Goal: Information Seeking & Learning: Learn about a topic

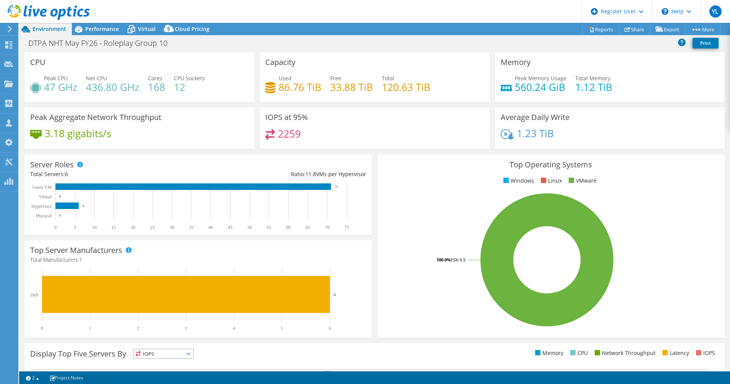
select select "USD"
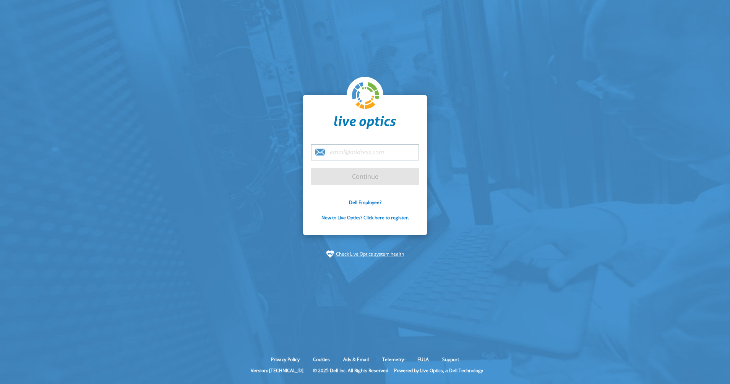
click at [370, 153] on input "email" at bounding box center [365, 152] width 109 height 16
type input "Youssef_Lassfar@Dell.com"
click at [339, 178] on input "Continue" at bounding box center [365, 176] width 109 height 17
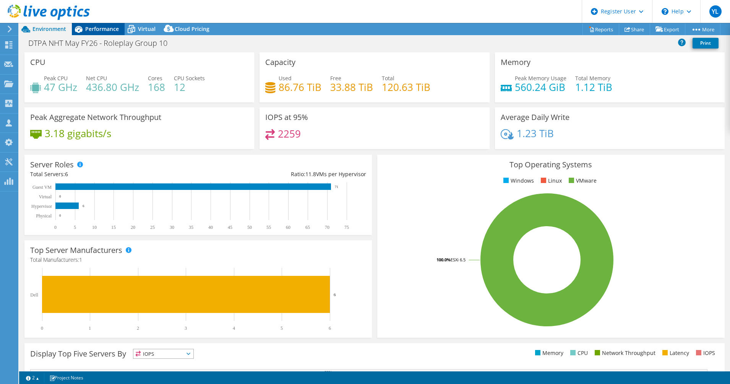
click at [101, 30] on span "Performance" at bounding box center [102, 28] width 34 height 7
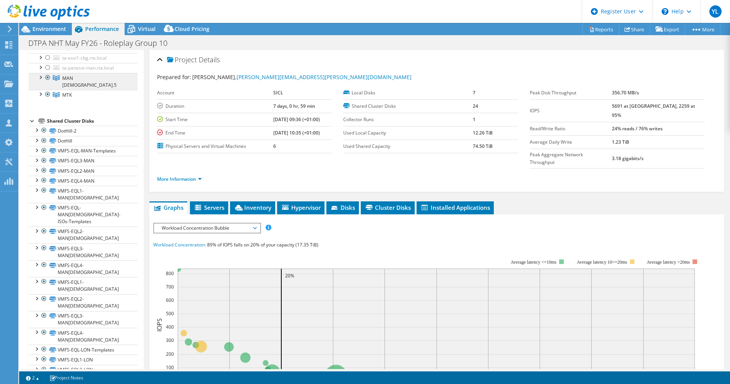
scroll to position [139, 0]
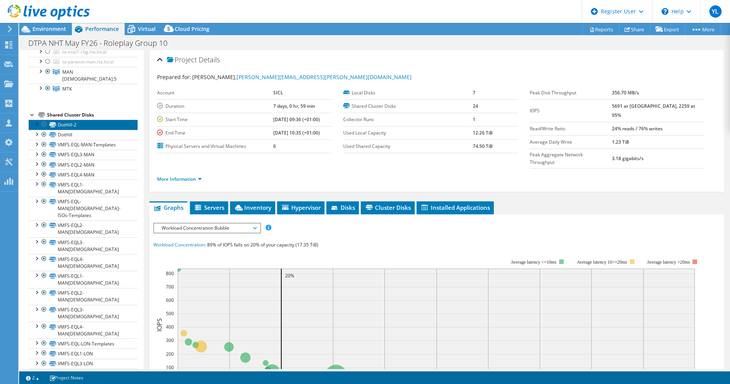
click at [66, 120] on link "DotHill-2" at bounding box center [83, 125] width 109 height 10
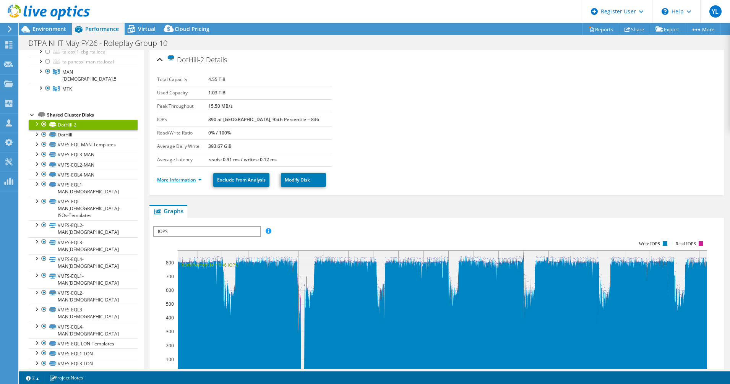
click at [190, 179] on link "More Information" at bounding box center [179, 180] width 45 height 7
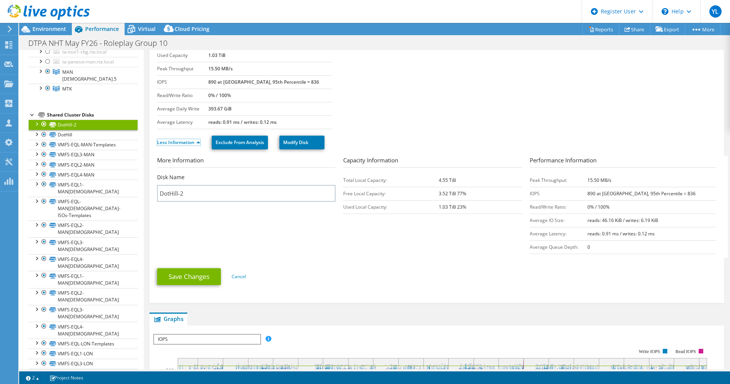
scroll to position [0, 0]
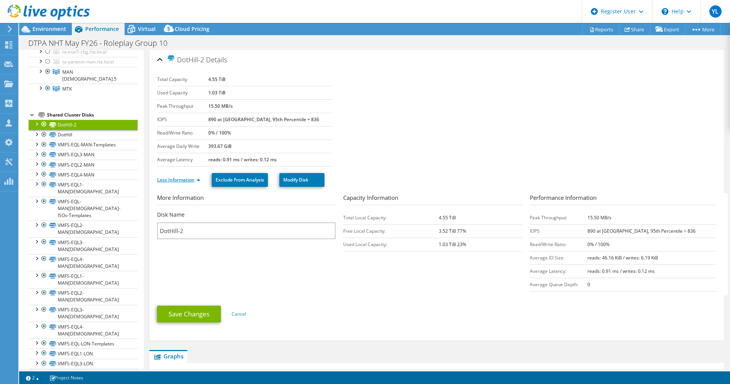
click at [198, 180] on link "Less Information" at bounding box center [178, 180] width 43 height 7
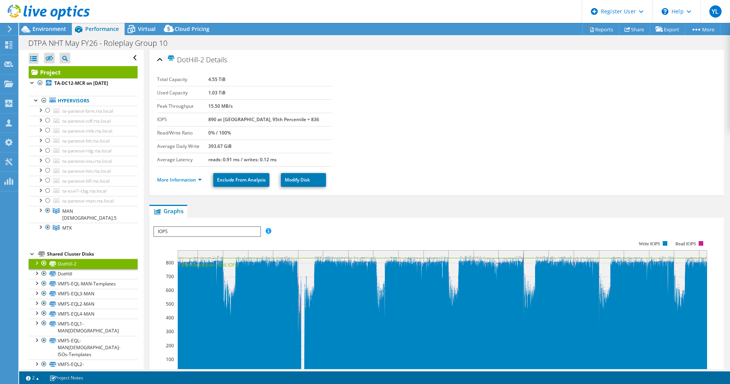
click at [45, 71] on link "Project" at bounding box center [83, 72] width 109 height 12
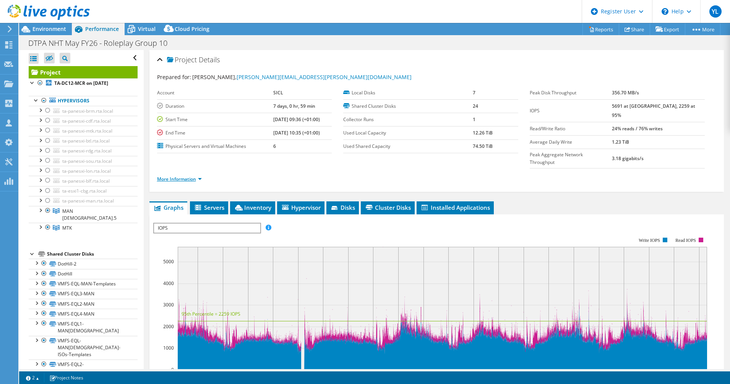
click at [199, 176] on link "More Information" at bounding box center [179, 179] width 45 height 7
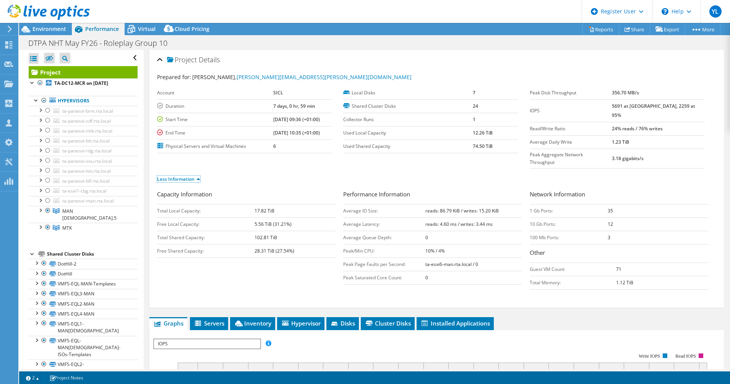
scroll to position [48, 0]
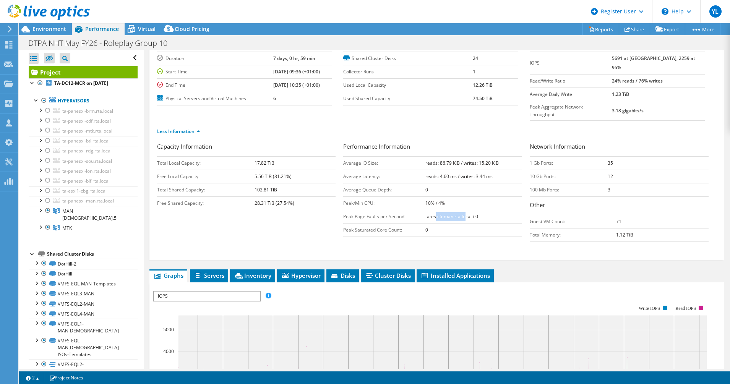
drag, startPoint x: 461, startPoint y: 201, endPoint x: 432, endPoint y: 200, distance: 29.1
click at [432, 213] on b "ta-esxi6-man.rta.local / 0" at bounding box center [452, 216] width 53 height 7
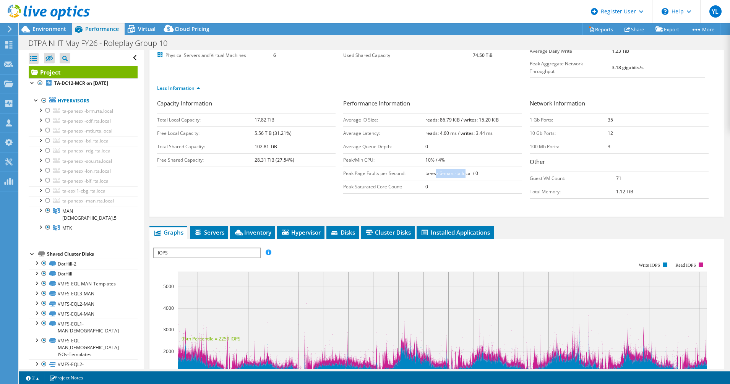
scroll to position [96, 0]
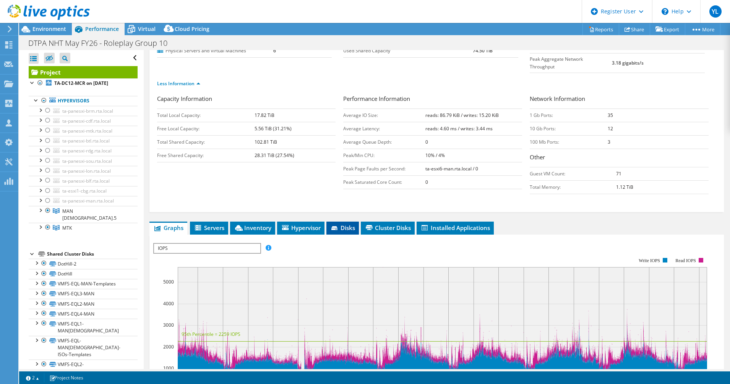
click at [355, 224] on span "Disks" at bounding box center [342, 228] width 25 height 8
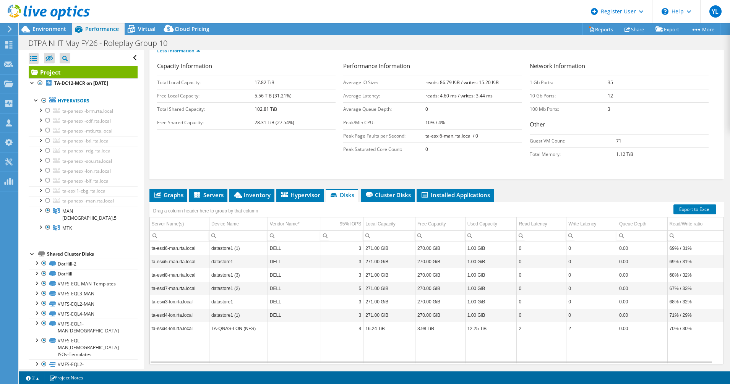
scroll to position [137, 0]
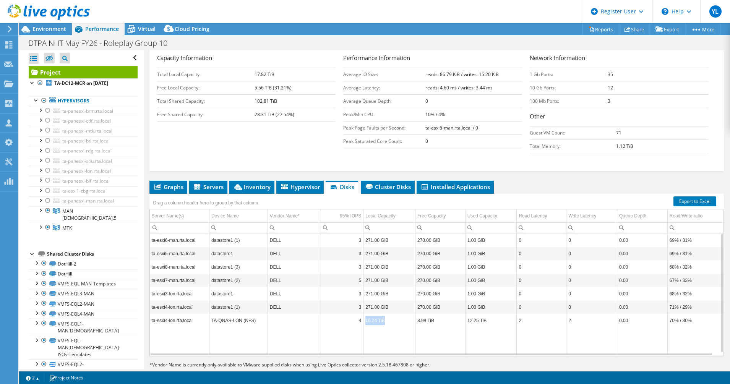
drag, startPoint x: 388, startPoint y: 306, endPoint x: 361, endPoint y: 304, distance: 27.6
click at [361, 314] on tr "ta-esxi4-lon.rta.local TA-QNAS-LON (NFS) 4 16.24 TiB 3.98 TiB 12.25 TiB 2 2 0.0…" at bounding box center [437, 320] width 574 height 13
drag, startPoint x: 361, startPoint y: 304, endPoint x: 387, endPoint y: 172, distance: 134.5
click at [387, 183] on span "Cluster Disks" at bounding box center [388, 187] width 46 height 8
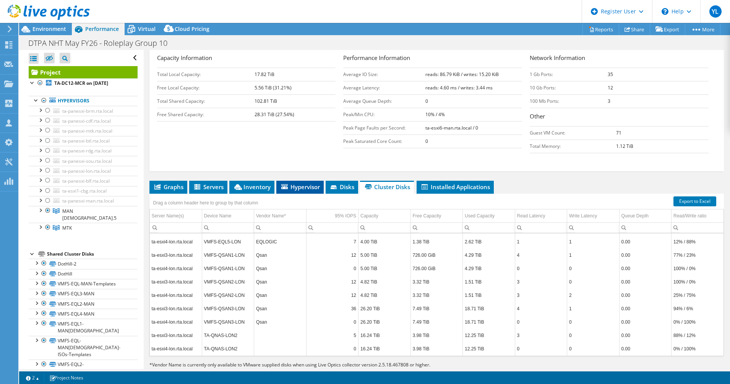
click at [299, 183] on span "Hypervisor" at bounding box center [300, 187] width 40 height 8
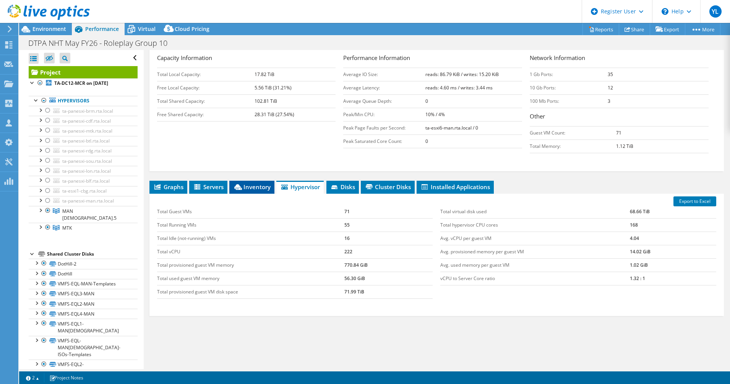
click at [258, 183] on span "Inventory" at bounding box center [251, 187] width 37 height 8
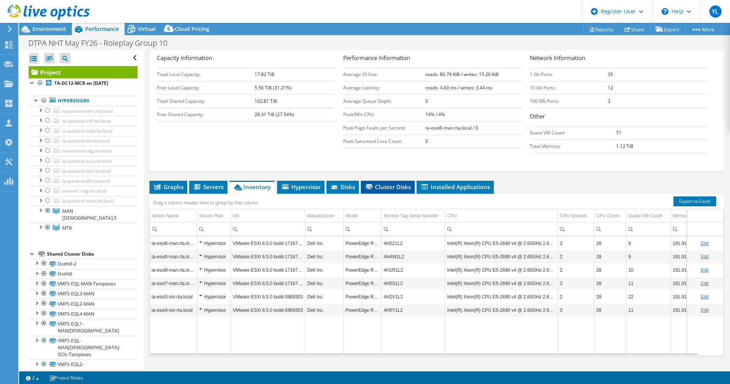
click at [383, 181] on li "Cluster Disks" at bounding box center [388, 187] width 54 height 13
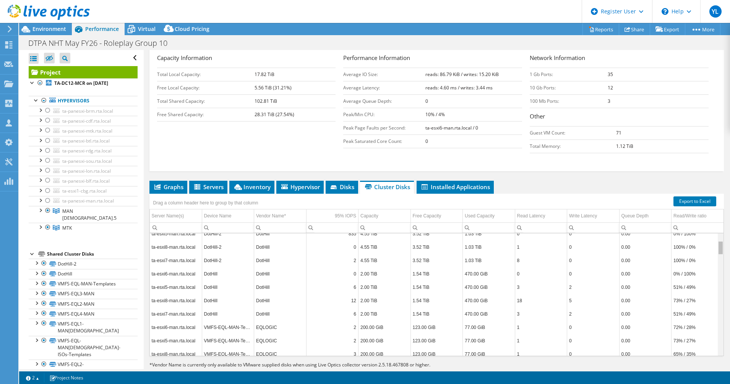
scroll to position [0, 0]
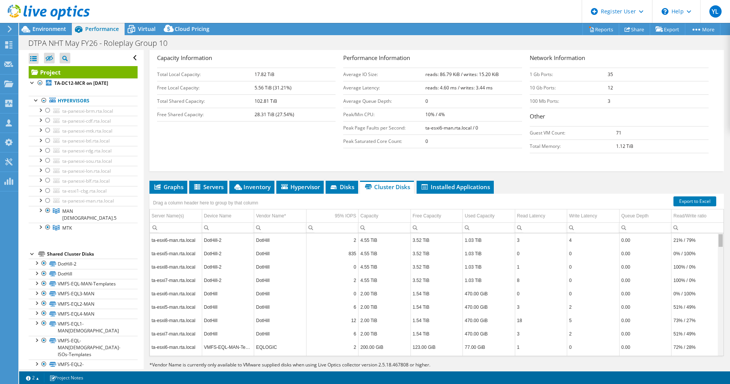
drag, startPoint x: 714, startPoint y: 314, endPoint x: 716, endPoint y: 228, distance: 85.3
click at [716, 228] on body "YL Dell User [PERSON_NAME] [PERSON_NAME][EMAIL_ADDRESS][DOMAIN_NAME] Dell My Pr…" at bounding box center [365, 192] width 730 height 384
click at [478, 183] on span "Installed Applications" at bounding box center [456, 187] width 70 height 8
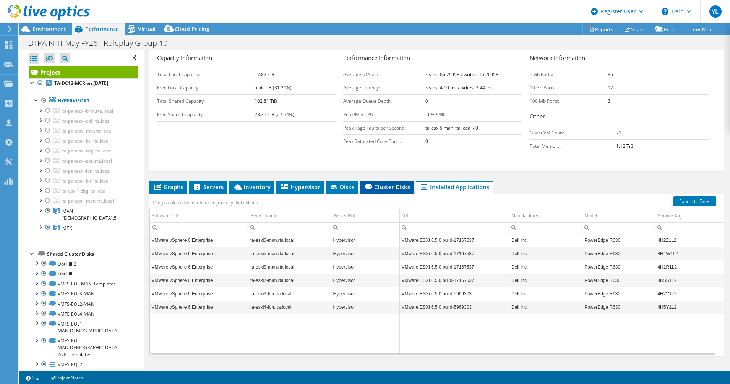
click at [387, 183] on span "Cluster Disks" at bounding box center [387, 187] width 46 height 8
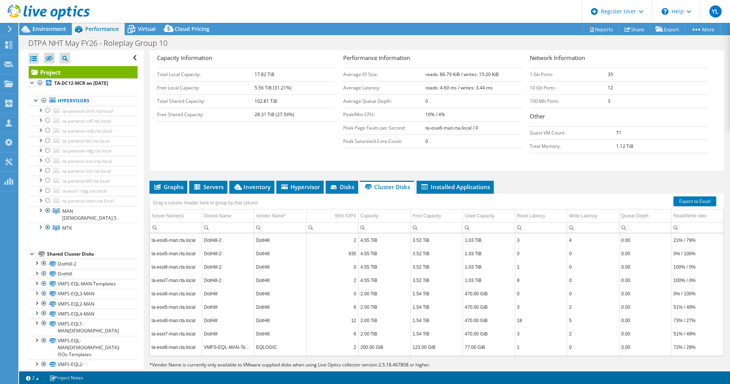
click at [384, 183] on span "Cluster Disks" at bounding box center [387, 187] width 46 height 8
click at [398, 183] on span "Cluster Disks" at bounding box center [387, 187] width 46 height 8
click at [340, 181] on li "Disks" at bounding box center [342, 187] width 33 height 13
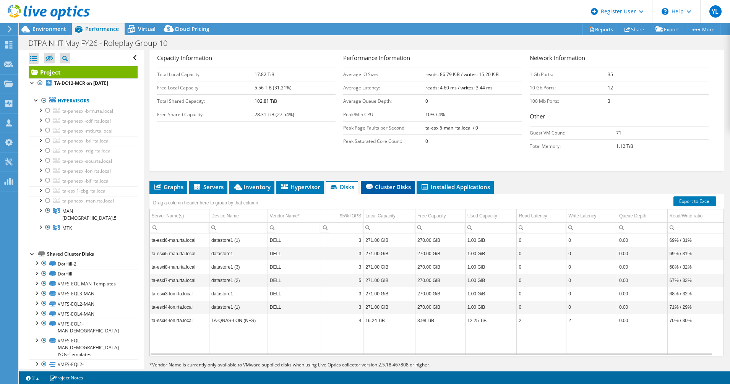
click at [383, 183] on span "Cluster Disks" at bounding box center [388, 187] width 46 height 8
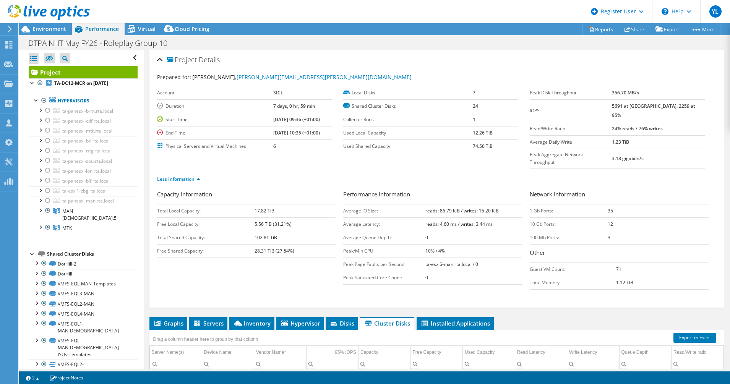
click at [398, 173] on ul "Less Information" at bounding box center [437, 178] width 560 height 10
click at [394, 173] on ul "Less Information" at bounding box center [437, 178] width 560 height 10
drag, startPoint x: 394, startPoint y: 167, endPoint x: 395, endPoint y: 172, distance: 5.0
click at [395, 171] on div "Less Information" at bounding box center [437, 179] width 560 height 21
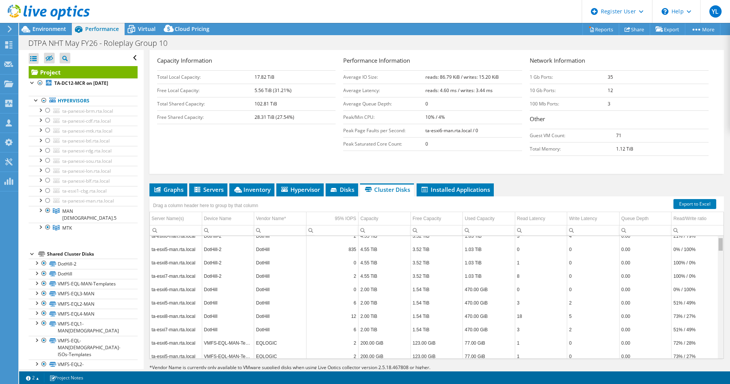
scroll to position [10, 0]
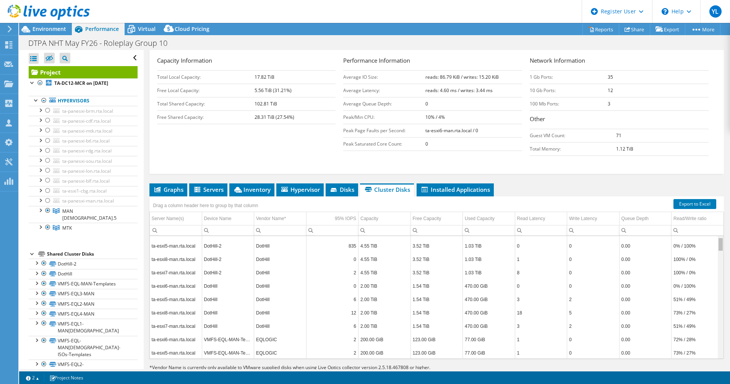
drag, startPoint x: 714, startPoint y: 228, endPoint x: 713, endPoint y: 233, distance: 5.0
click at [713, 233] on body "YL Dell User [PERSON_NAME] [PERSON_NAME][EMAIL_ADDRESS][DOMAIN_NAME] Dell My Pr…" at bounding box center [365, 192] width 730 height 384
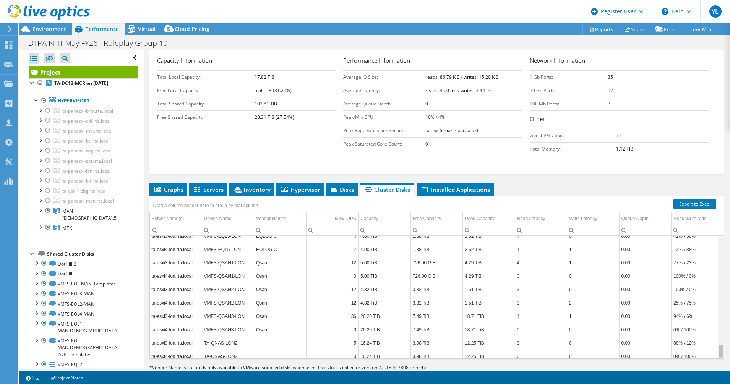
scroll to position [922, 0]
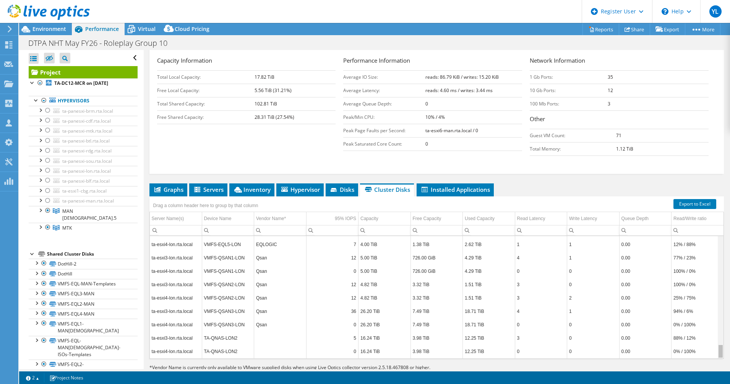
drag, startPoint x: 714, startPoint y: 232, endPoint x: 716, endPoint y: 341, distance: 109.0
click at [716, 341] on body "YL Dell User [PERSON_NAME] [PERSON_NAME][EMAIL_ADDRESS][DOMAIN_NAME] Dell My Pr…" at bounding box center [365, 192] width 730 height 384
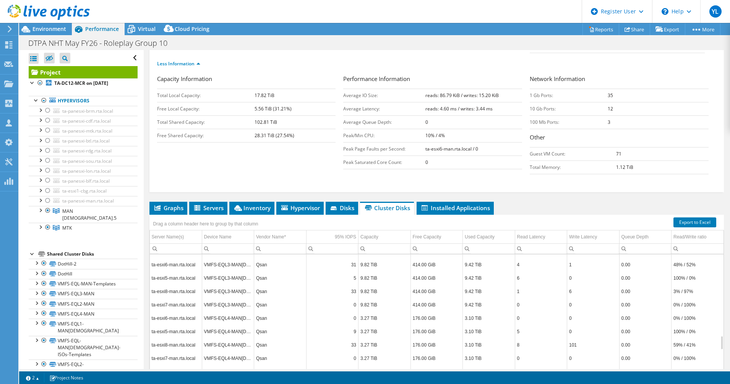
scroll to position [137, 0]
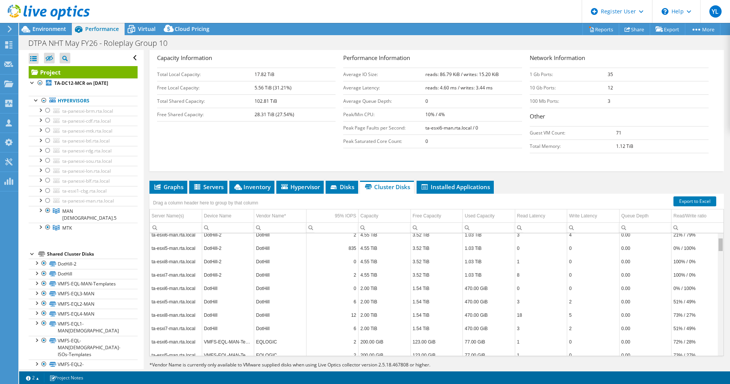
drag, startPoint x: 714, startPoint y: 303, endPoint x: 718, endPoint y: 218, distance: 85.0
click at [718, 219] on body "YL Dell User [PERSON_NAME] [PERSON_NAME][EMAIL_ADDRESS][DOMAIN_NAME] Dell My Pr…" at bounding box center [365, 192] width 730 height 384
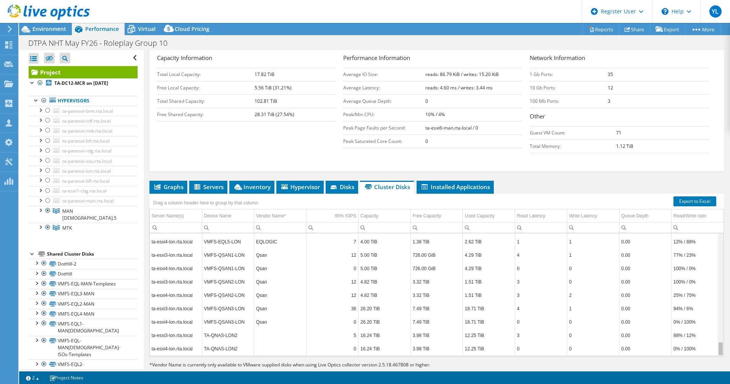
drag, startPoint x: 714, startPoint y: 310, endPoint x: 718, endPoint y: 328, distance: 18.4
click at [718, 328] on body "YL Dell User [PERSON_NAME] [PERSON_NAME][EMAIL_ADDRESS][DOMAIN_NAME] Dell My Pr…" at bounding box center [365, 192] width 730 height 384
drag, startPoint x: 714, startPoint y: 332, endPoint x: 709, endPoint y: 333, distance: 5.7
click at [709, 333] on body "YL Dell User [PERSON_NAME] [PERSON_NAME][EMAIL_ADDRESS][DOMAIN_NAME] Dell My Pr…" at bounding box center [365, 192] width 730 height 384
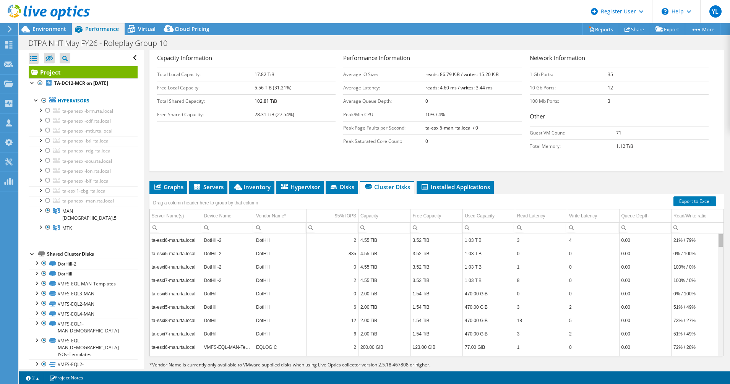
drag, startPoint x: 714, startPoint y: 331, endPoint x: 723, endPoint y: 213, distance: 118.5
click at [723, 213] on body "YL Dell User [PERSON_NAME] [PERSON_NAME][EMAIL_ADDRESS][DOMAIN_NAME] Dell My Pr…" at bounding box center [365, 192] width 730 height 384
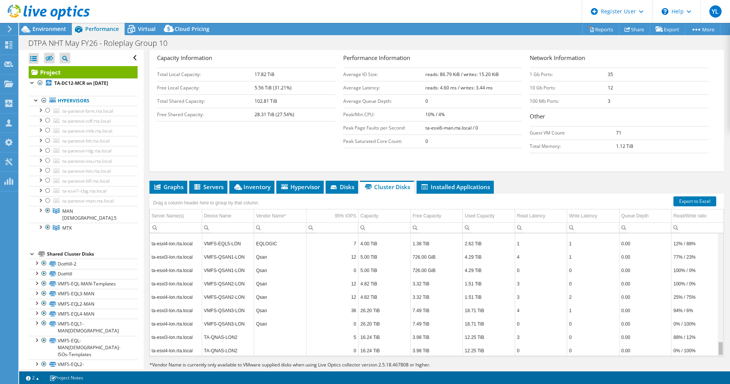
scroll to position [922, 0]
drag, startPoint x: 714, startPoint y: 226, endPoint x: 710, endPoint y: 338, distance: 112.1
click at [710, 338] on body "YL Dell User [PERSON_NAME] [PERSON_NAME][EMAIL_ADDRESS][DOMAIN_NAME] Dell My Pr…" at bounding box center [365, 192] width 730 height 384
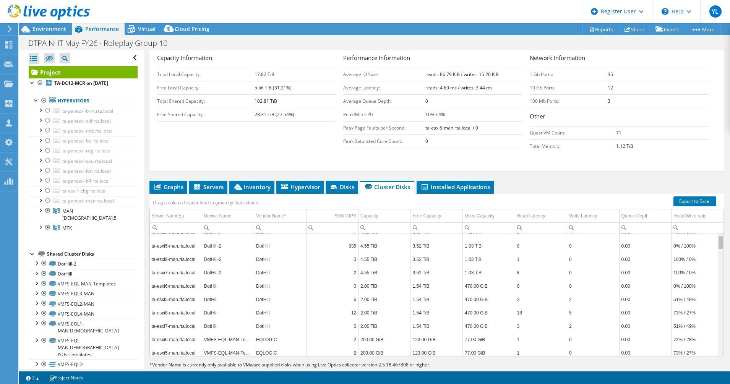
scroll to position [0, 0]
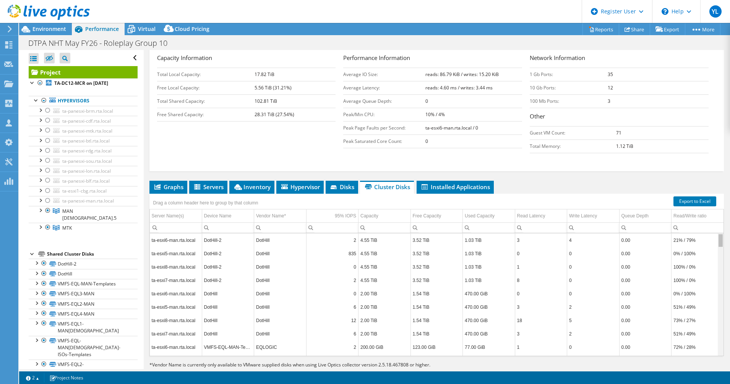
drag, startPoint x: 713, startPoint y: 332, endPoint x: 720, endPoint y: 214, distance: 118.0
click at [720, 214] on body "YL Dell User [PERSON_NAME] [PERSON_NAME][EMAIL_ADDRESS][DOMAIN_NAME] Dell My Pr…" at bounding box center [365, 192] width 730 height 384
drag, startPoint x: 714, startPoint y: 223, endPoint x: 717, endPoint y: 219, distance: 5.0
click at [717, 219] on body "YL Dell User [PERSON_NAME] [PERSON_NAME][EMAIL_ADDRESS][DOMAIN_NAME] Dell My Pr…" at bounding box center [365, 192] width 730 height 384
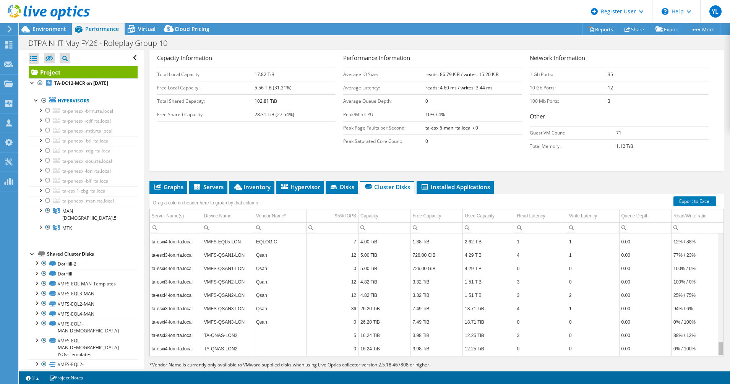
drag, startPoint x: 713, startPoint y: 226, endPoint x: 716, endPoint y: 341, distance: 115.9
click at [716, 341] on body "YL Dell User [PERSON_NAME] [PERSON_NAME][EMAIL_ADDRESS][DOMAIN_NAME] Dell My Pr…" at bounding box center [365, 192] width 730 height 384
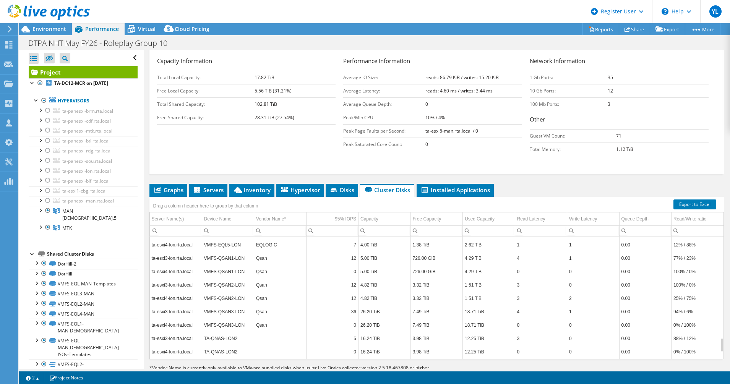
scroll to position [137, 0]
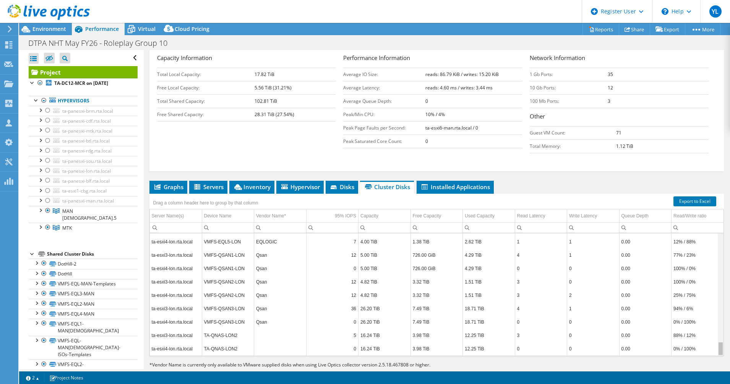
click at [719, 343] on div "Data grid" at bounding box center [721, 349] width 4 height 13
click at [46, 33] on div "Environment" at bounding box center [45, 29] width 53 height 12
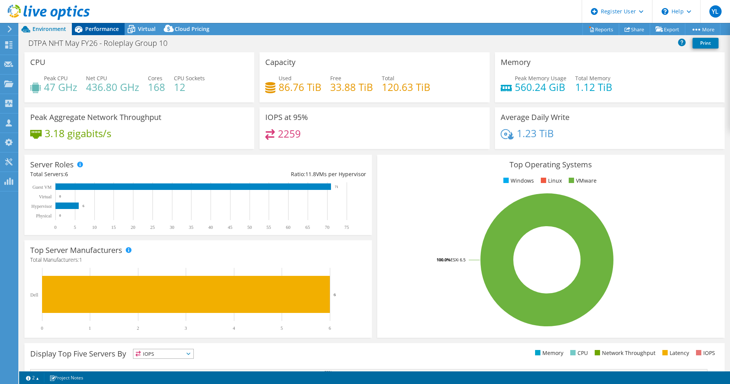
click at [92, 27] on span "Performance" at bounding box center [102, 28] width 34 height 7
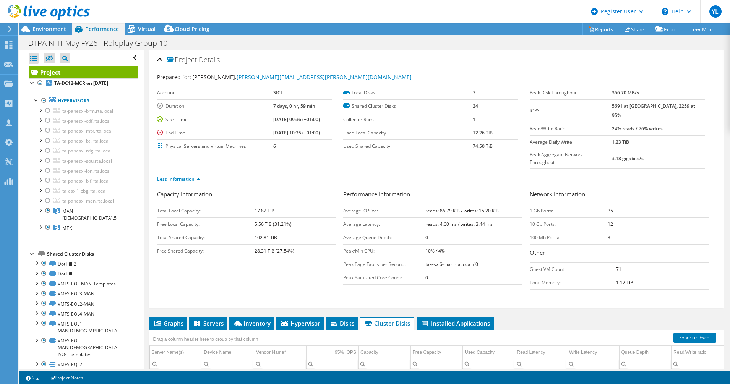
scroll to position [96, 0]
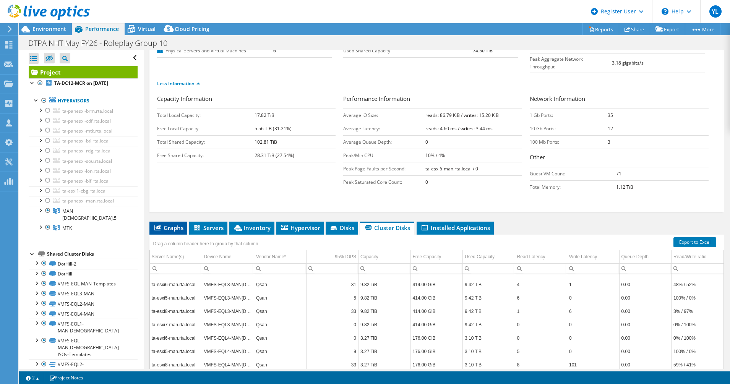
click at [159, 225] on icon at bounding box center [157, 227] width 6 height 5
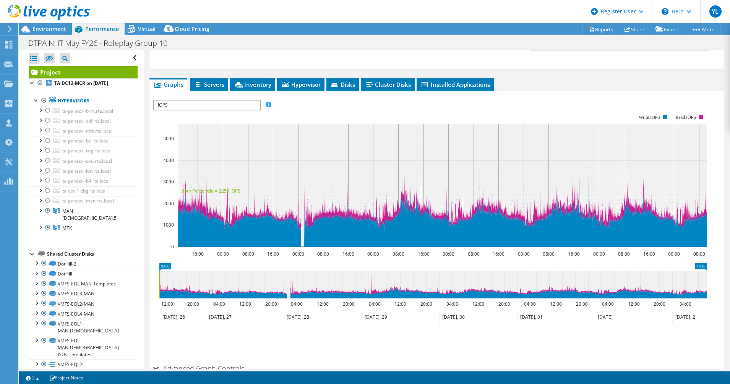
scroll to position [191, 0]
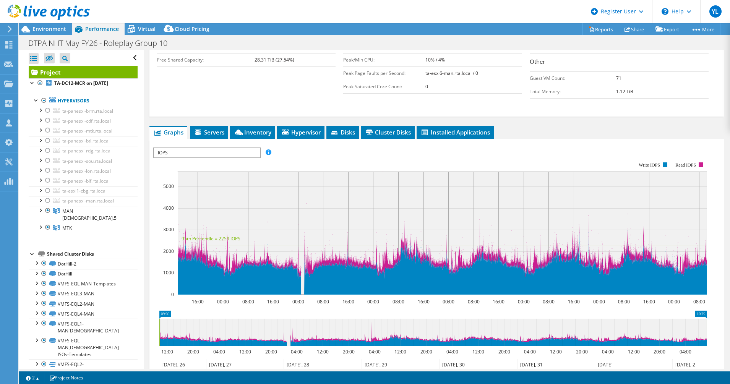
click at [227, 148] on span "IOPS" at bounding box center [207, 152] width 106 height 9
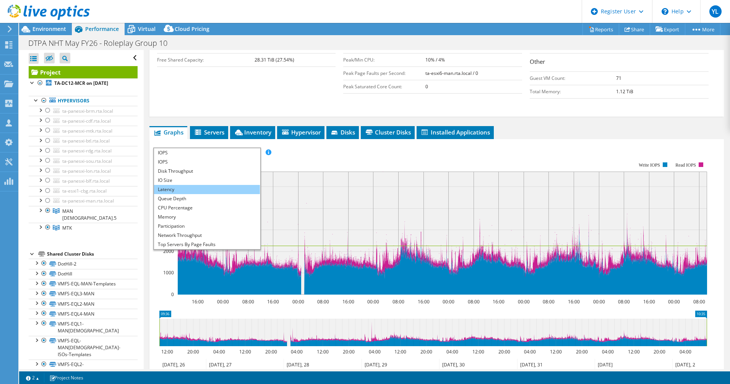
click at [182, 185] on li "Latency" at bounding box center [207, 189] width 106 height 9
